Goal: Check status

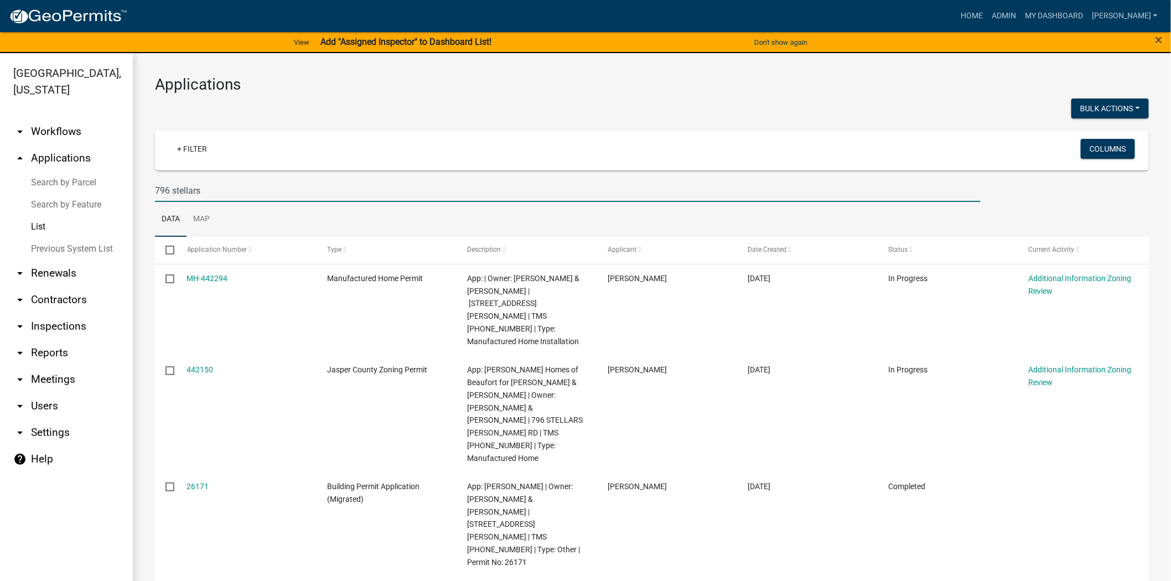
drag, startPoint x: 227, startPoint y: 192, endPoint x: 123, endPoint y: 190, distance: 104.1
click at [123, 190] on div "Jasper County, South Carolina arrow_drop_down Workflows List arrow_drop_up Appl…" at bounding box center [585, 323] width 1171 height 541
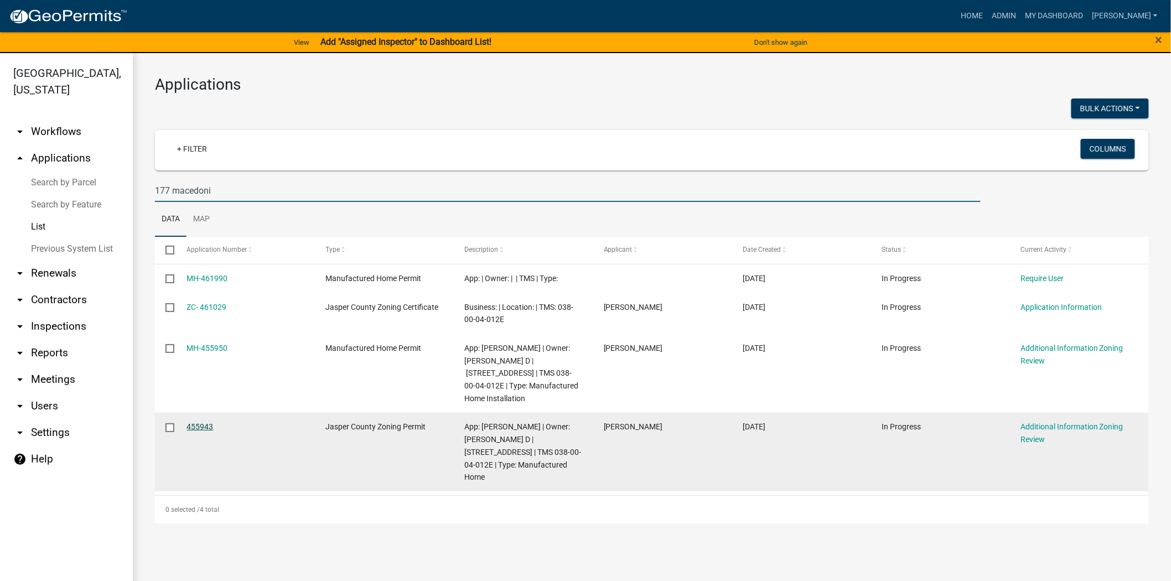
type input "177 macedoni"
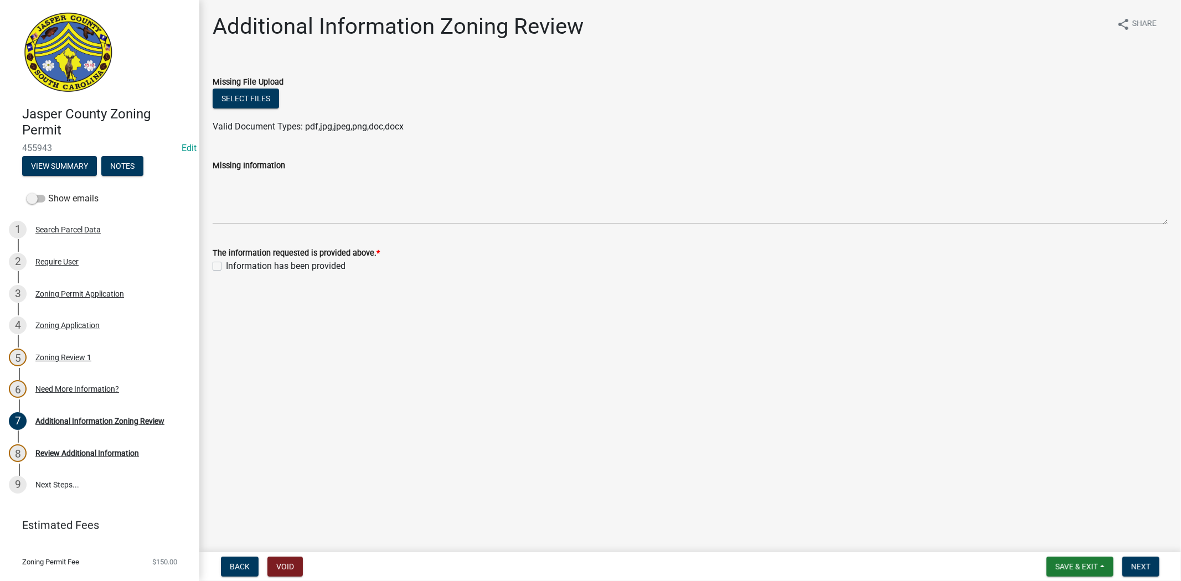
click at [80, 394] on div "6 Need More Information?" at bounding box center [95, 389] width 173 height 18
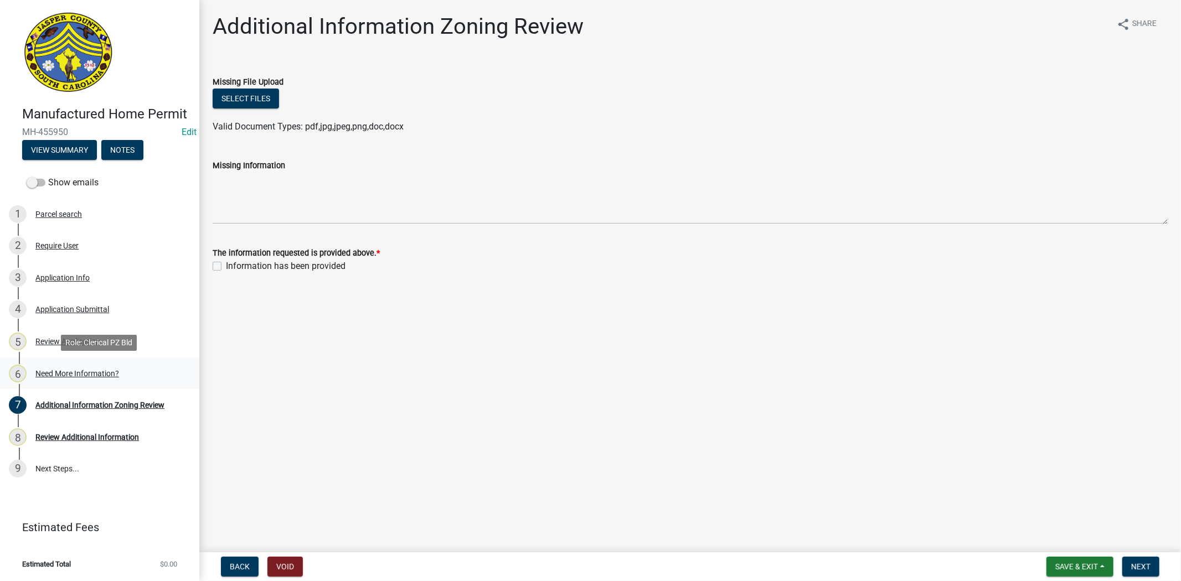
click at [20, 371] on div "6" at bounding box center [18, 374] width 18 height 18
